Goal: Find specific page/section: Find specific page/section

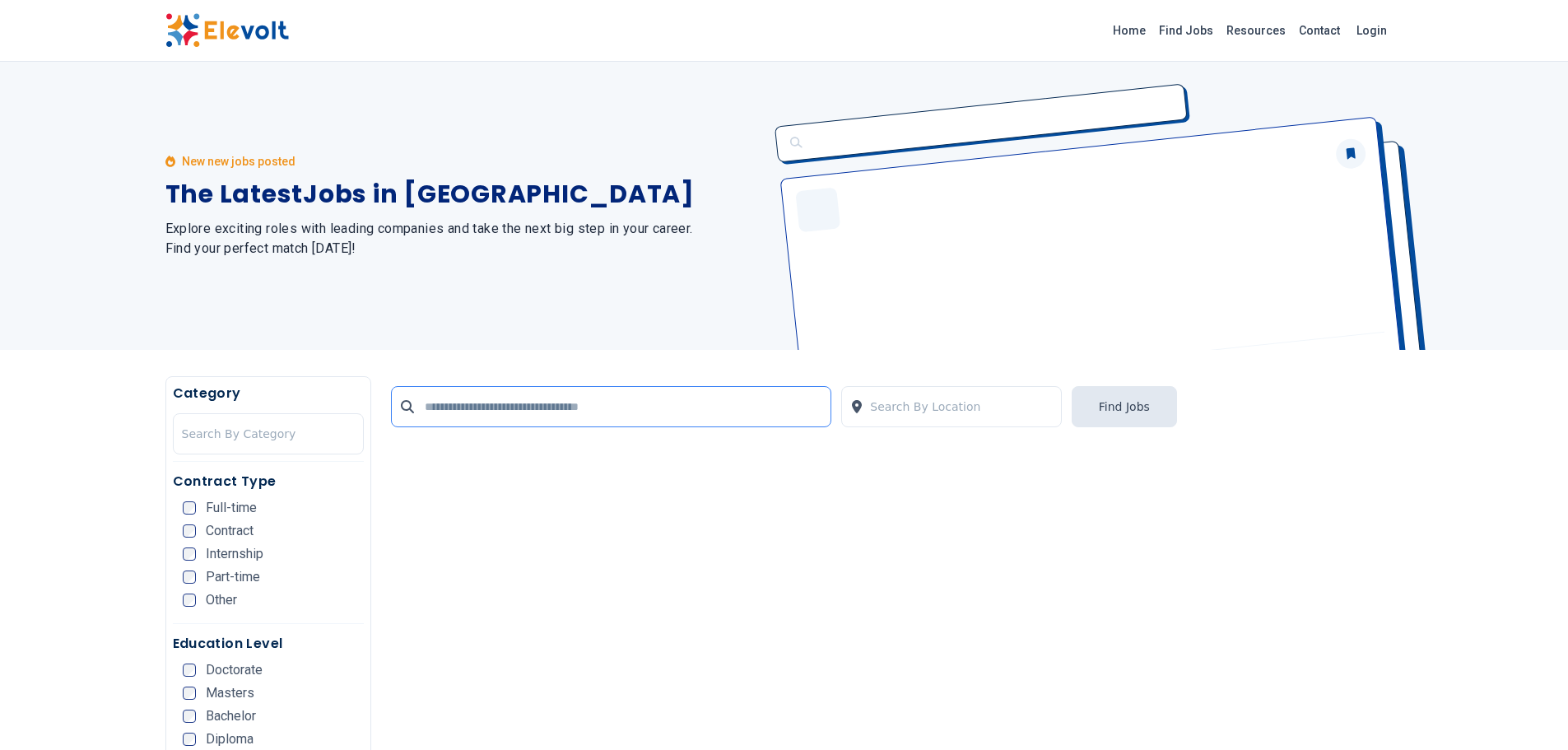
click at [653, 417] on input "text" at bounding box center [610, 406] width 440 height 41
click at [946, 406] on div at bounding box center [961, 406] width 183 height 33
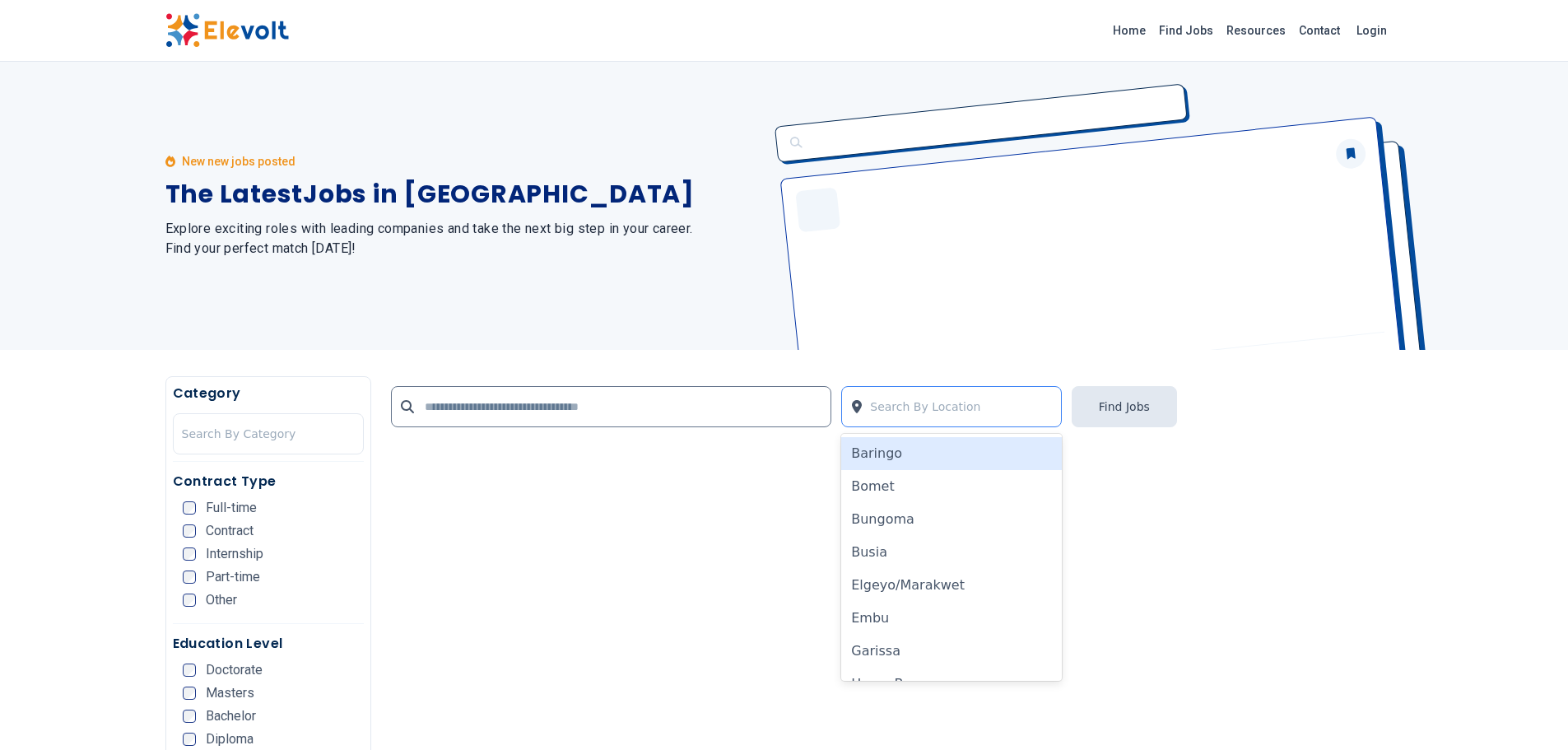
click at [946, 406] on div at bounding box center [961, 406] width 183 height 33
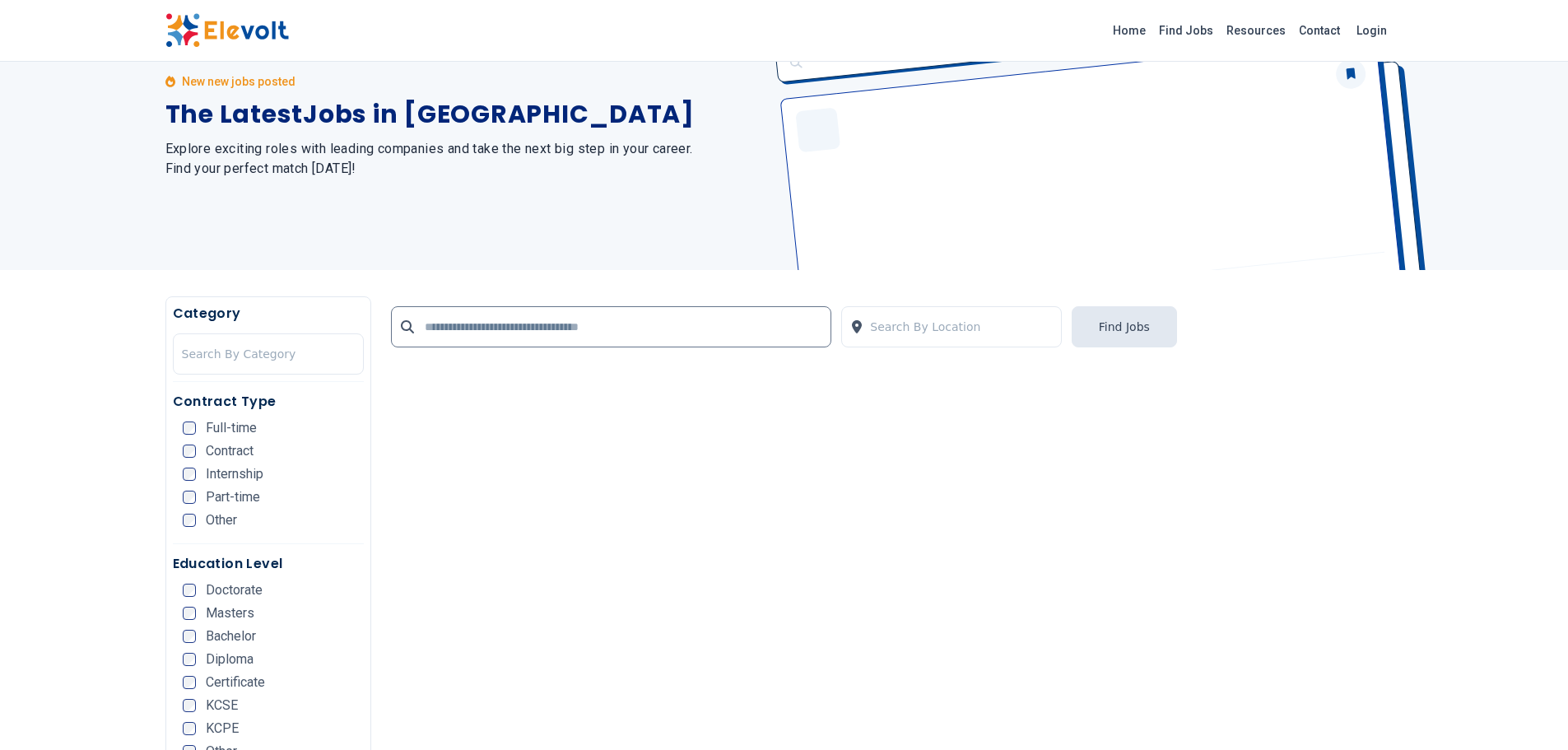
scroll to position [83, 0]
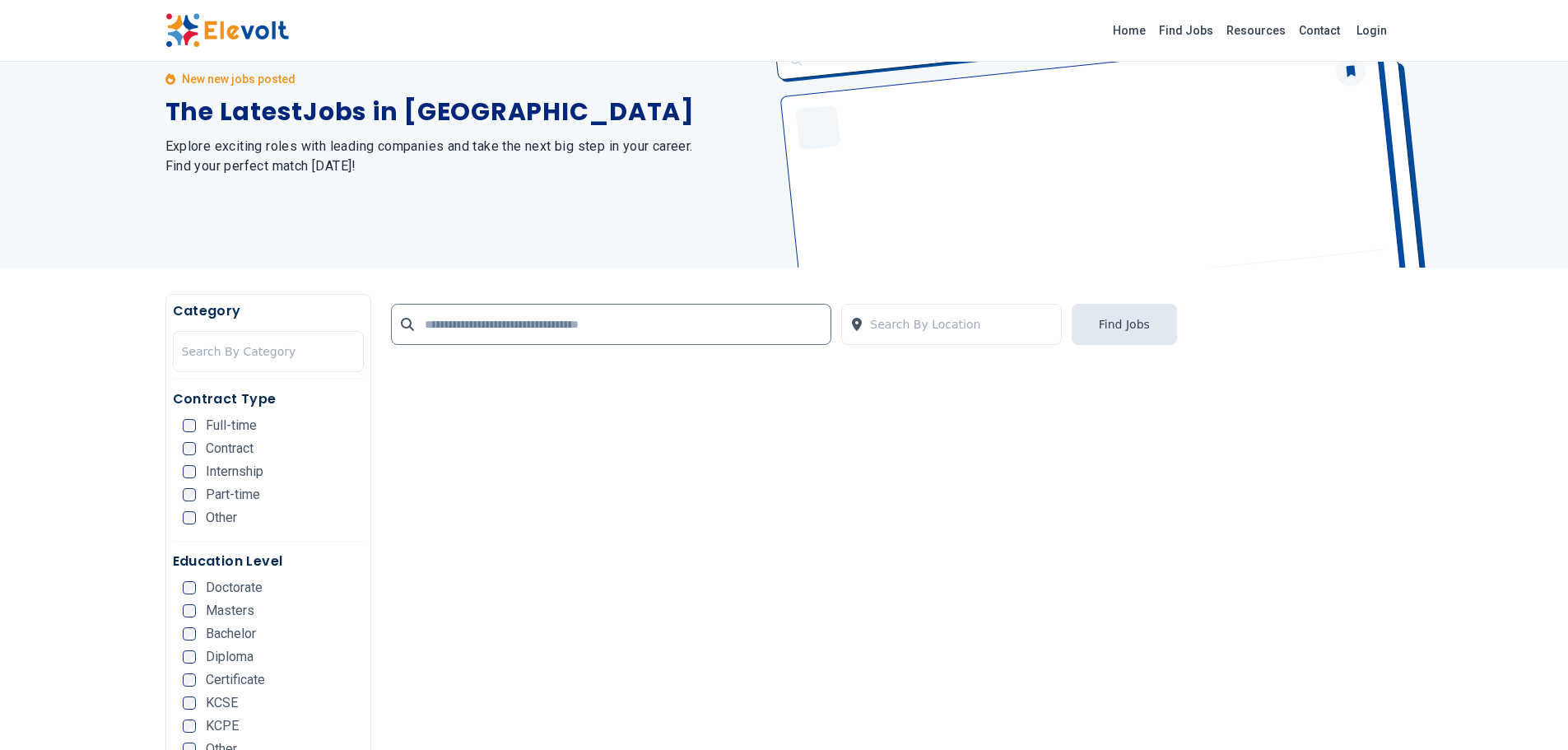
click at [219, 422] on span "Full-time" at bounding box center [231, 426] width 51 height 13
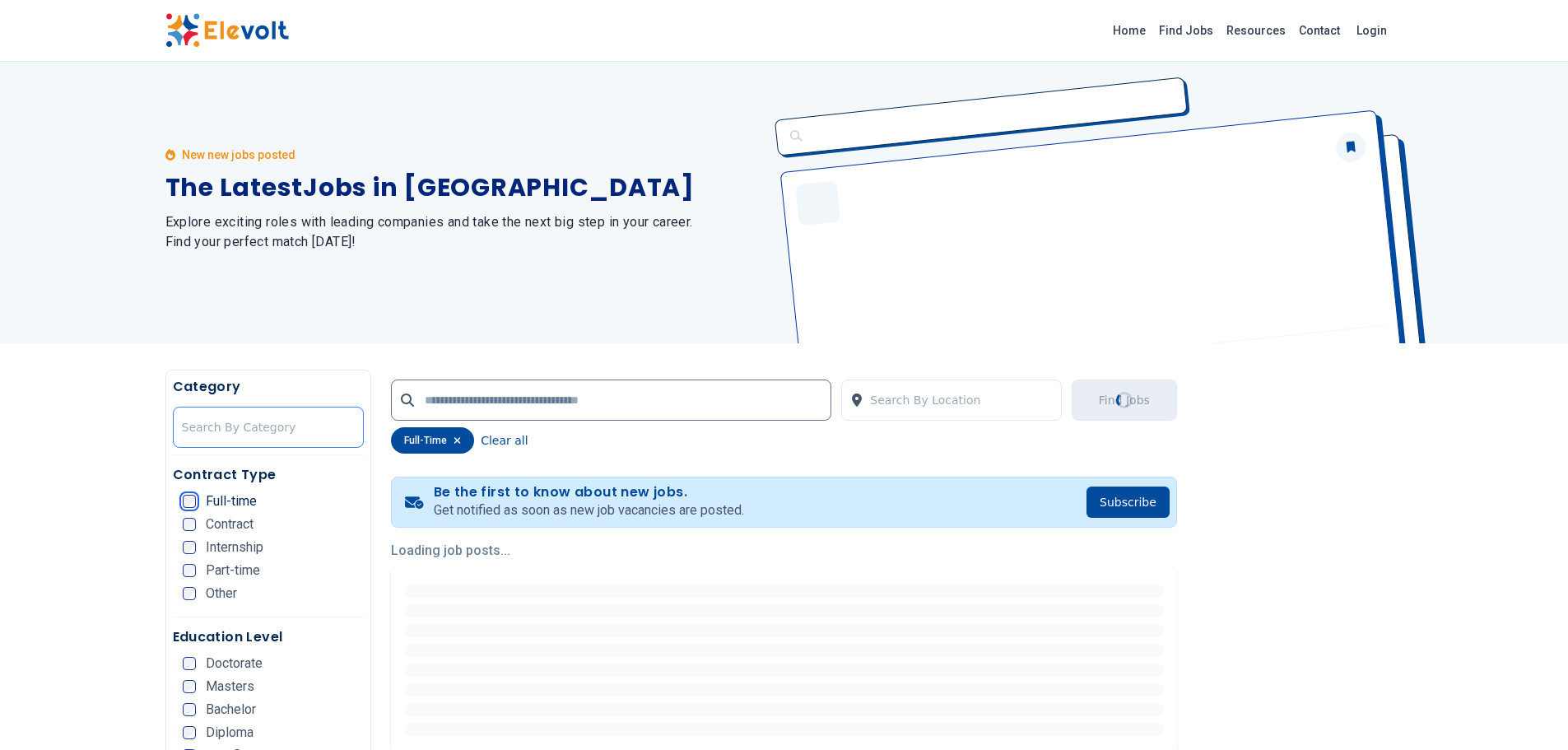
scroll to position [0, 0]
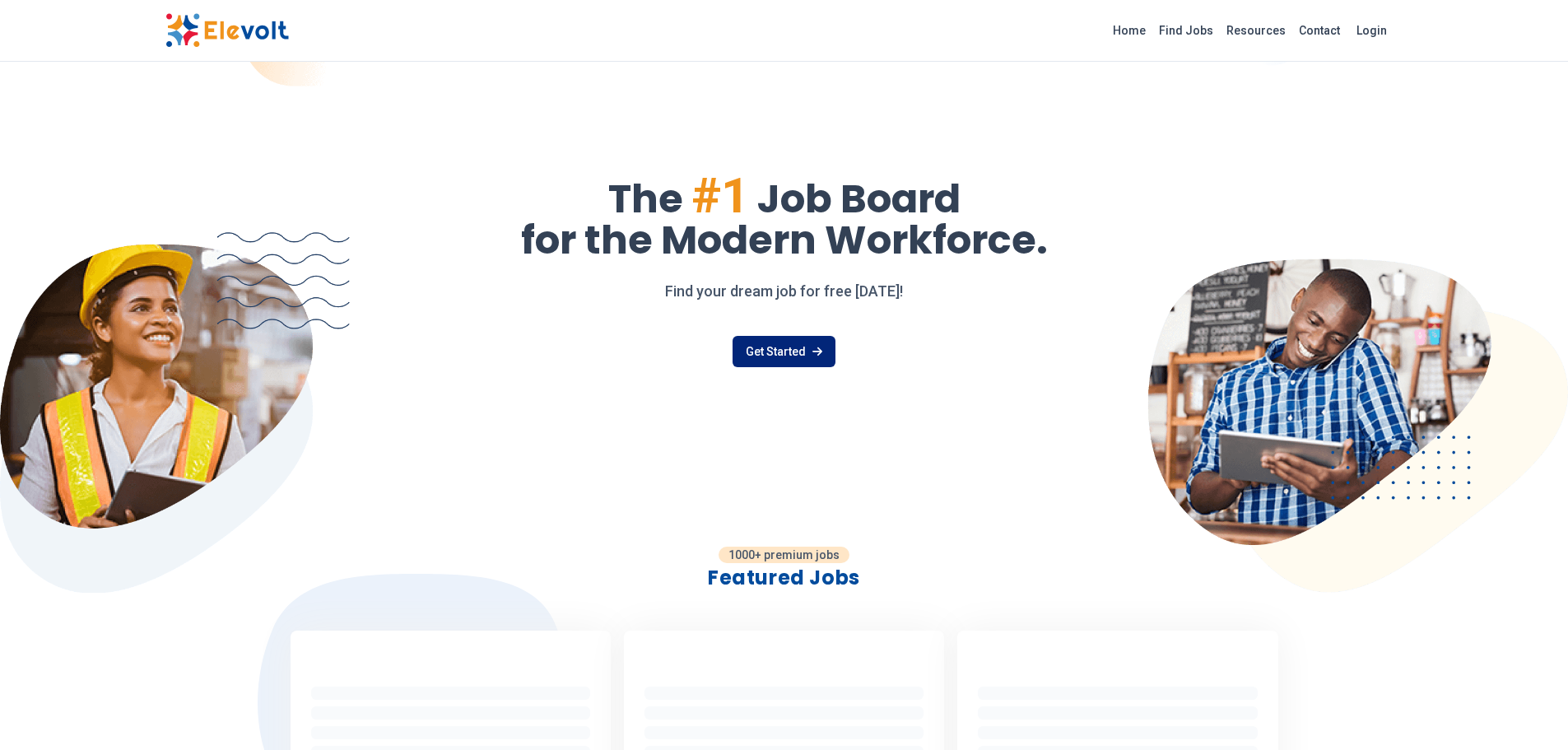
click at [785, 350] on link "Get Started" at bounding box center [784, 351] width 103 height 31
